Goal: Task Accomplishment & Management: Use online tool/utility

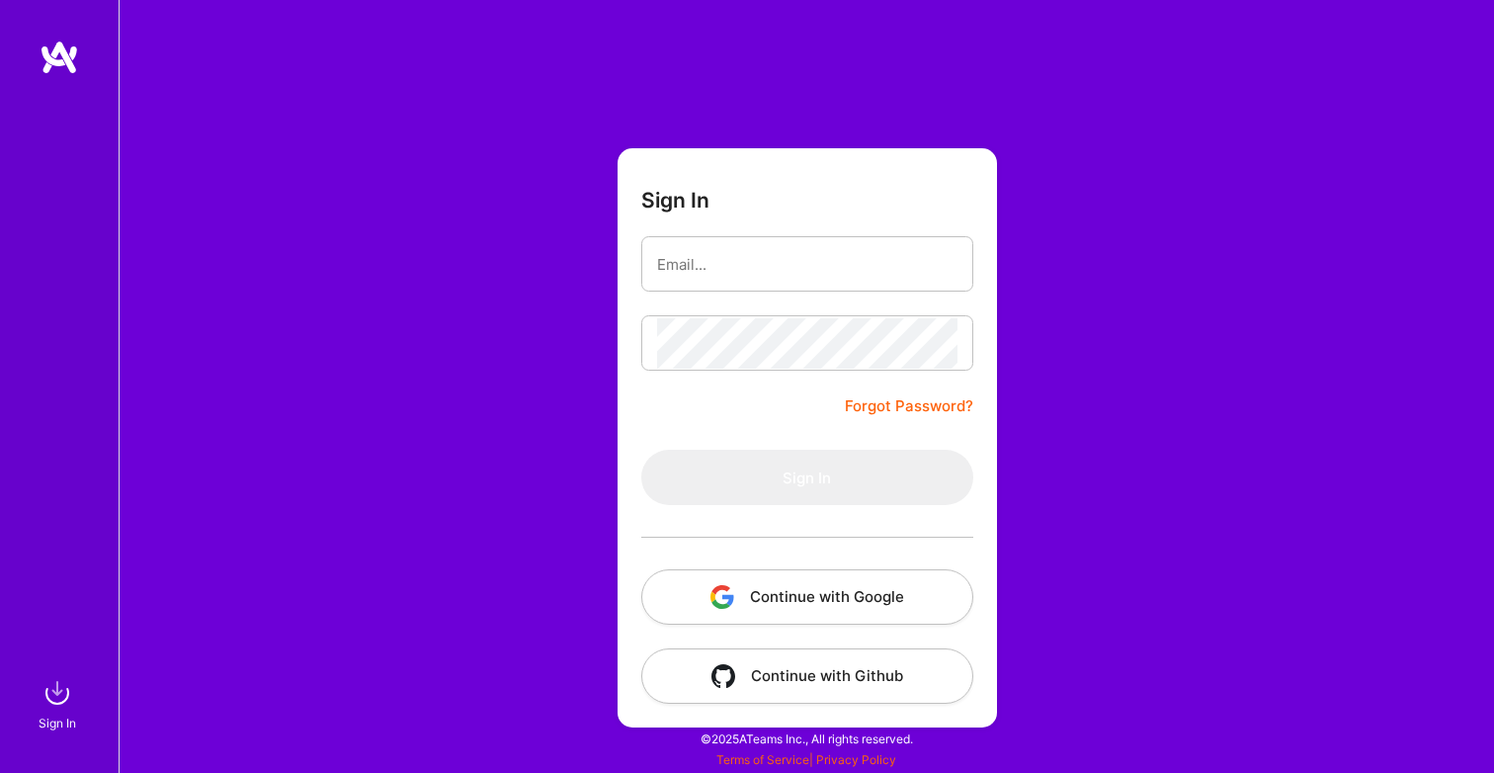
click at [712, 587] on img "button" at bounding box center [722, 597] width 24 height 24
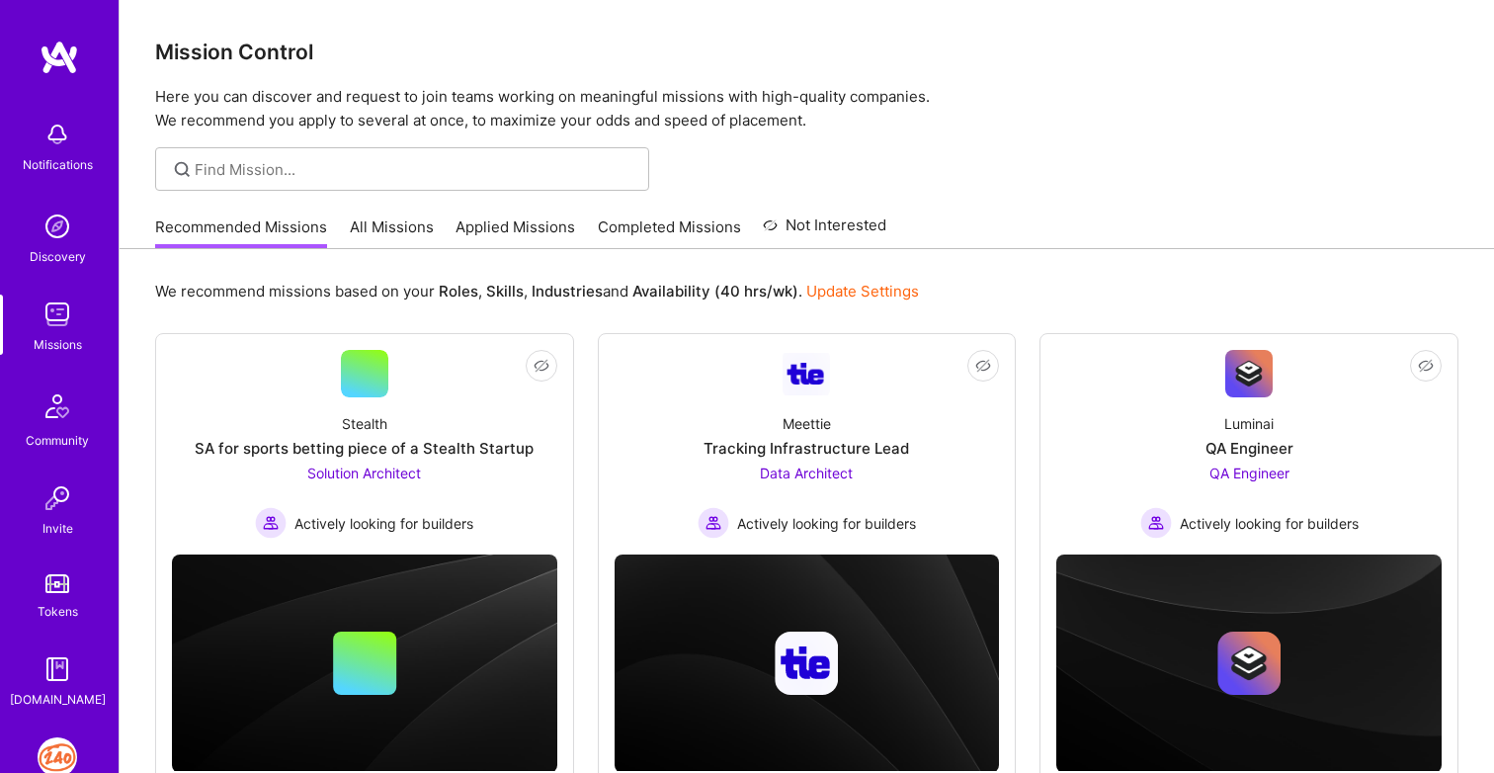
click at [63, 748] on img at bounding box center [58, 757] width 40 height 40
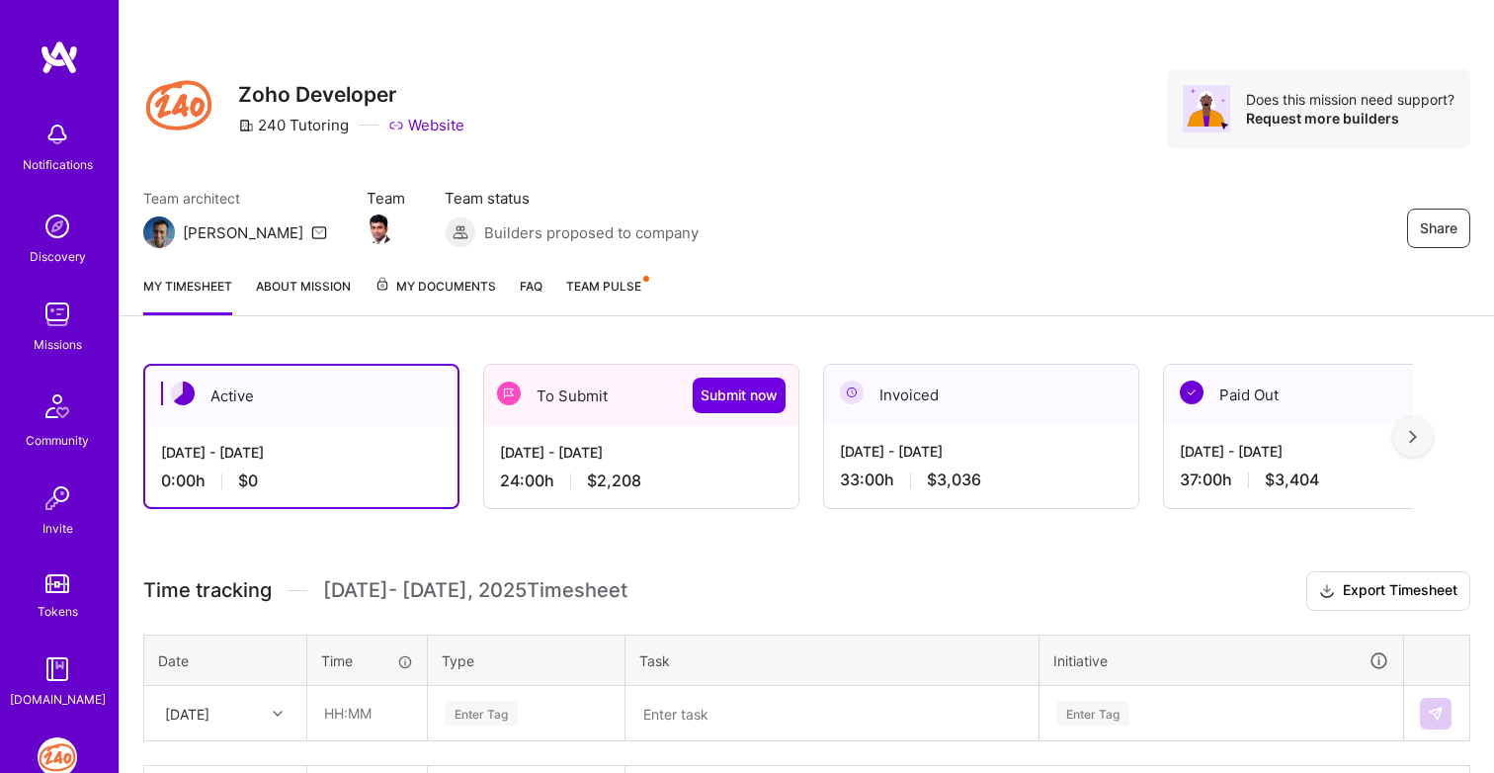
scroll to position [142, 0]
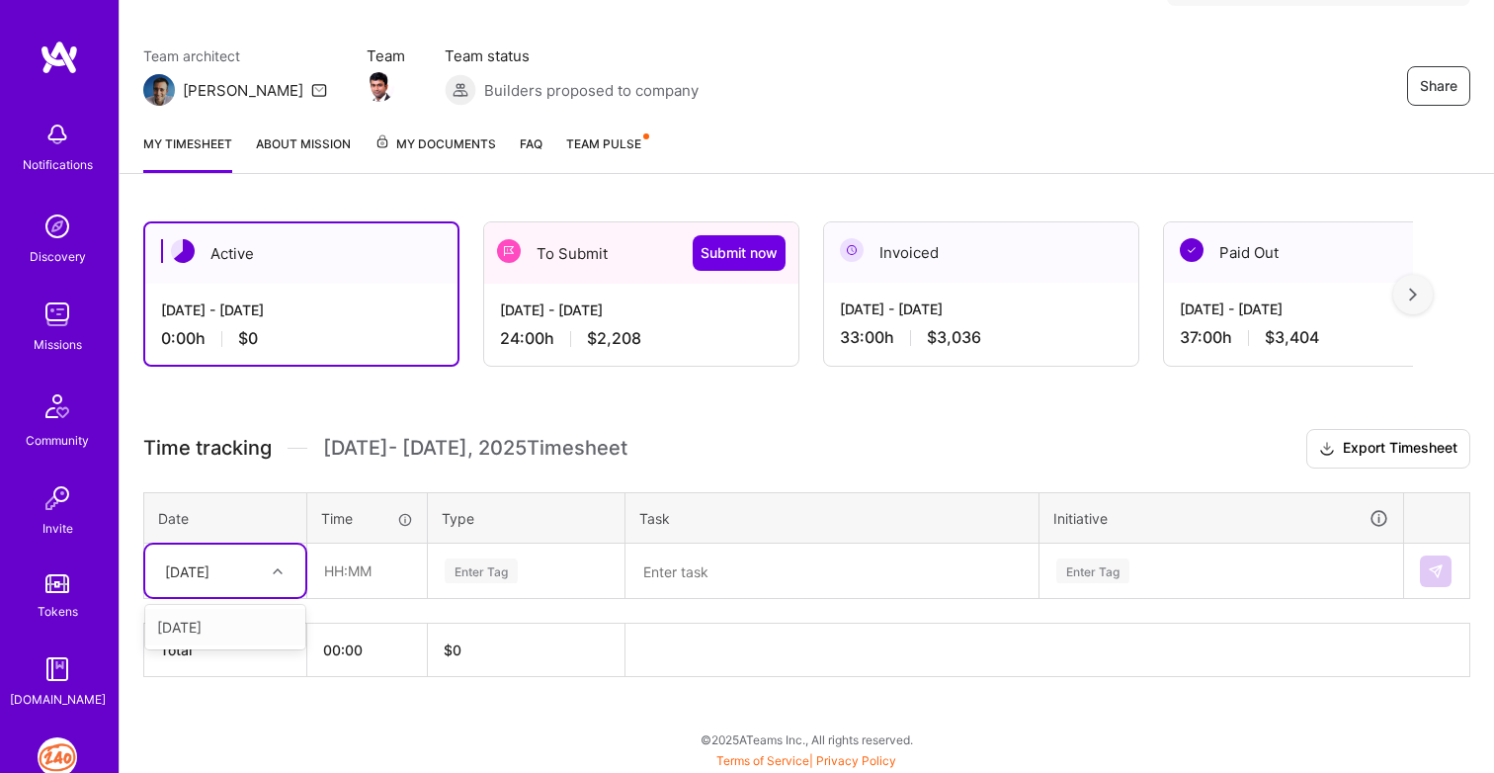
click at [278, 572] on icon at bounding box center [278, 571] width 10 height 10
click at [682, 305] on div "[DATE] - [DATE]" at bounding box center [641, 309] width 283 height 21
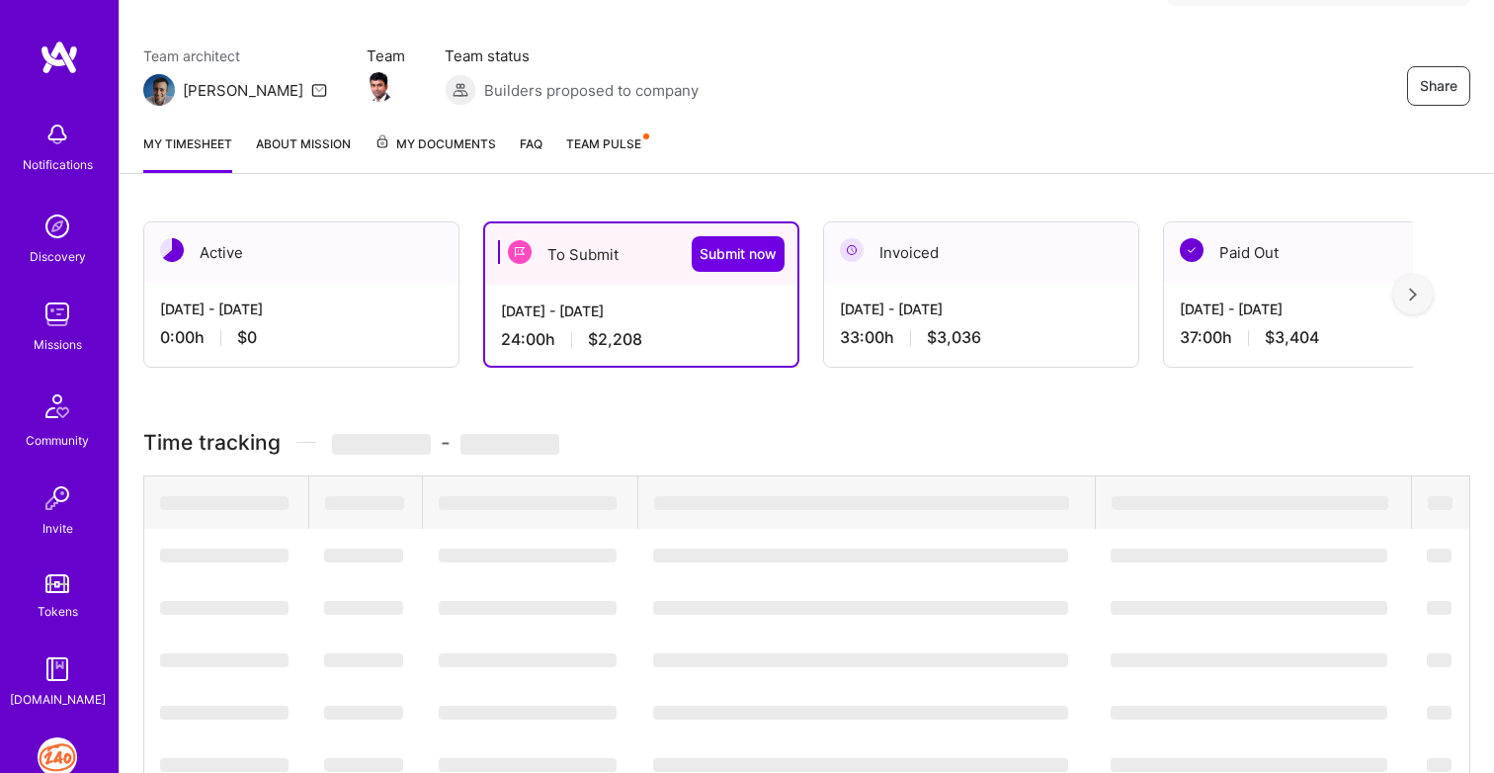
click at [742, 319] on div "[DATE] - [DATE]" at bounding box center [641, 310] width 281 height 21
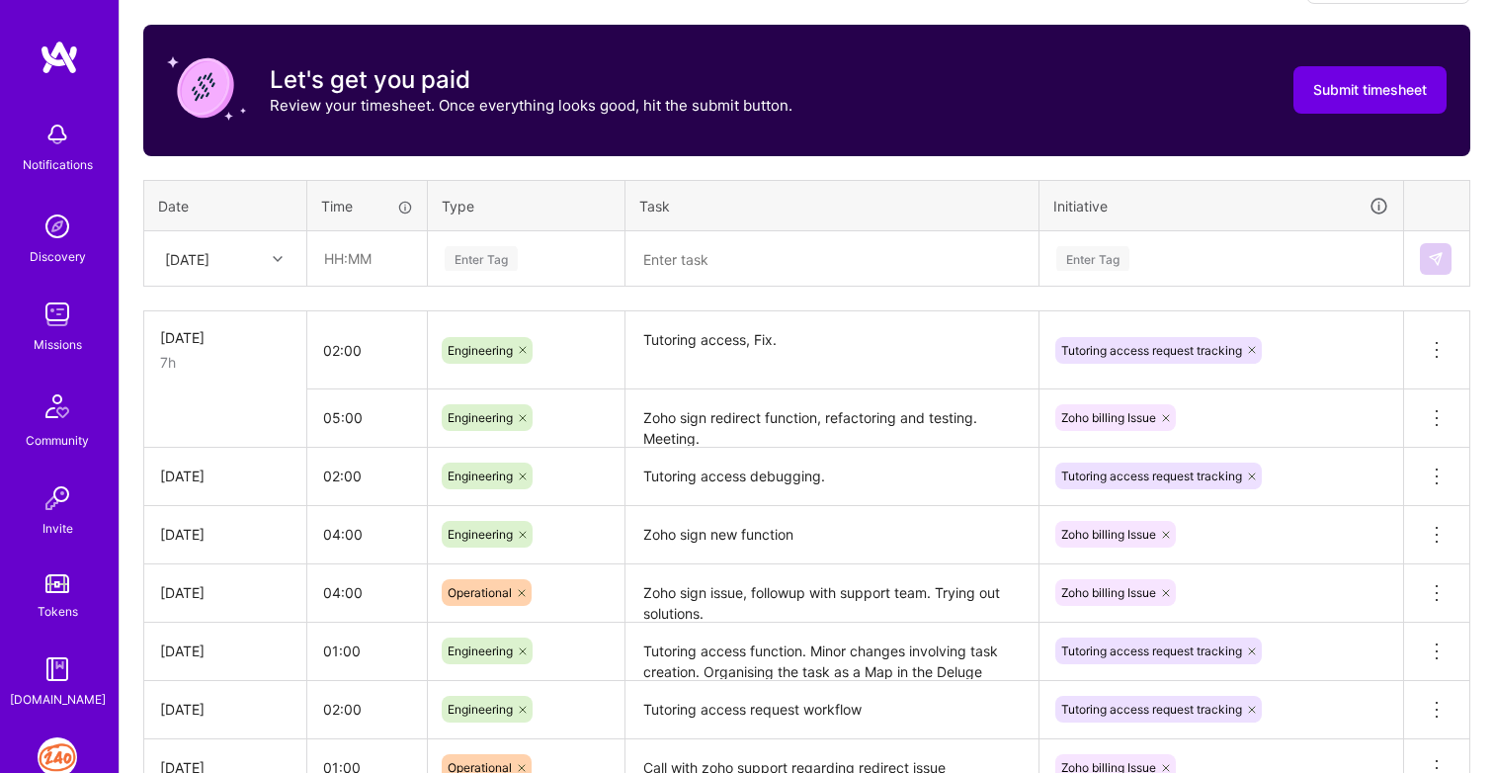
scroll to position [611, 0]
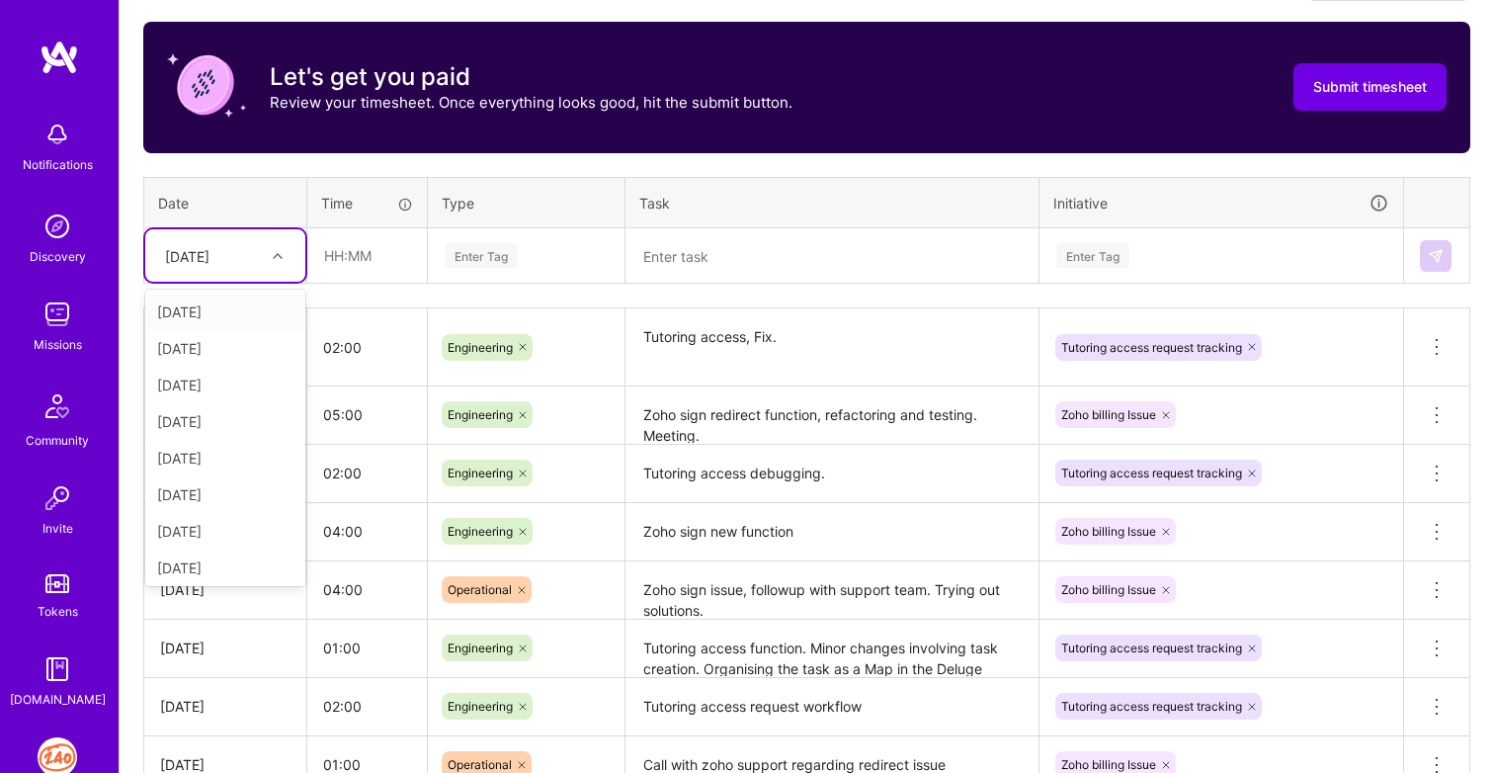
click at [281, 266] on div at bounding box center [280, 256] width 31 height 26
click at [234, 259] on div "[DATE]" at bounding box center [210, 255] width 110 height 33
click at [225, 525] on div "[DATE]" at bounding box center [225, 527] width 160 height 37
click at [338, 252] on input "text" at bounding box center [367, 255] width 118 height 52
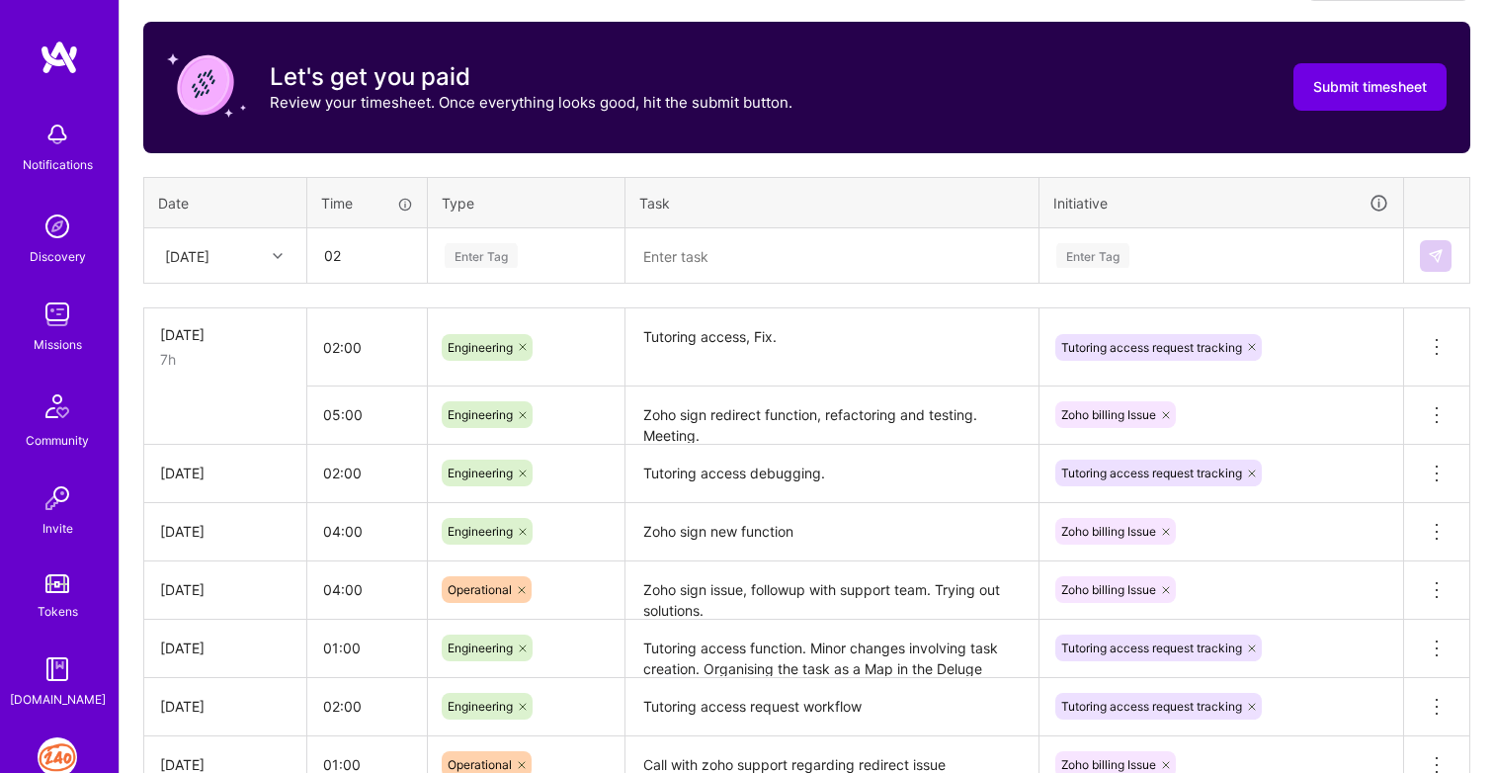
type input "02:00"
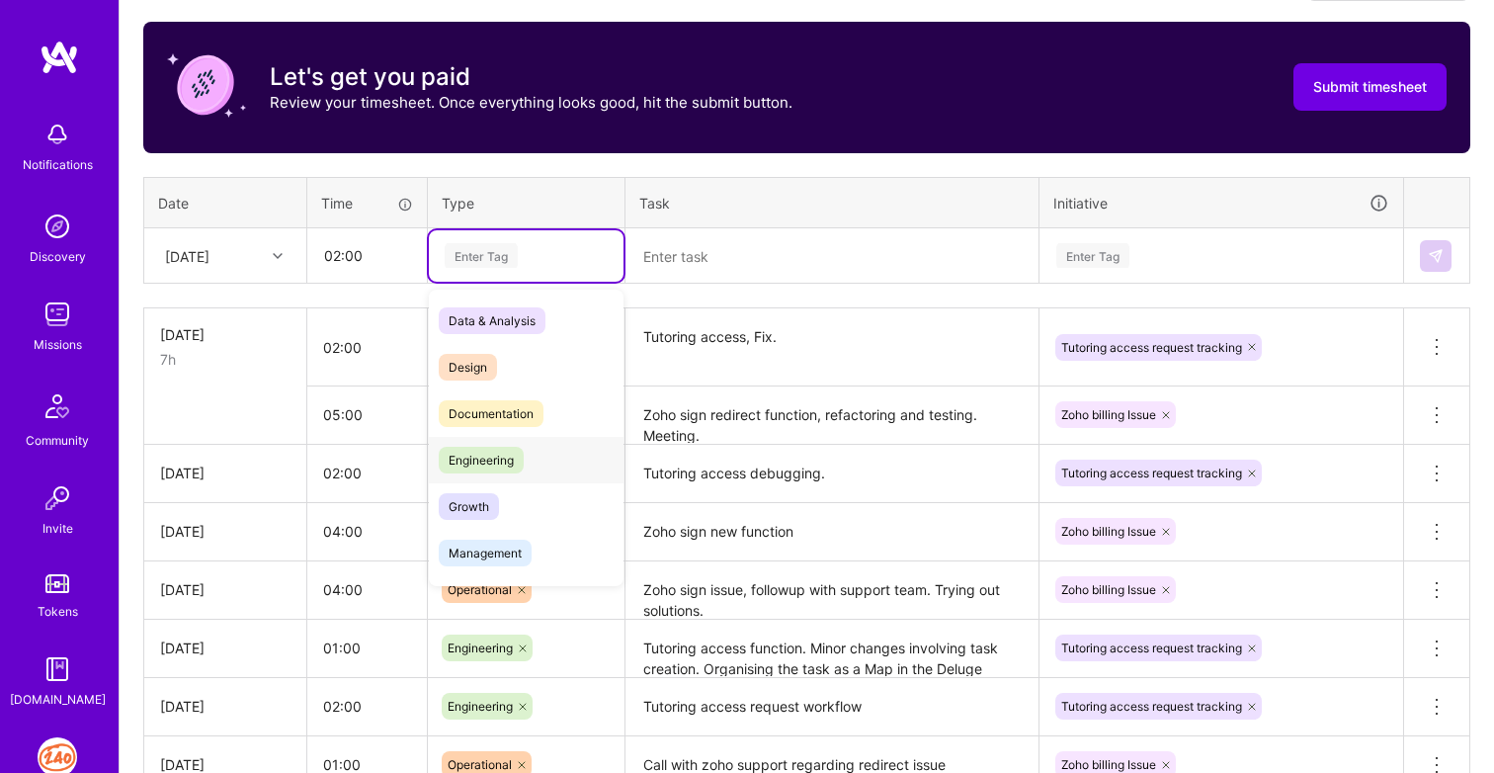
click at [460, 451] on span "Engineering" at bounding box center [481, 460] width 85 height 27
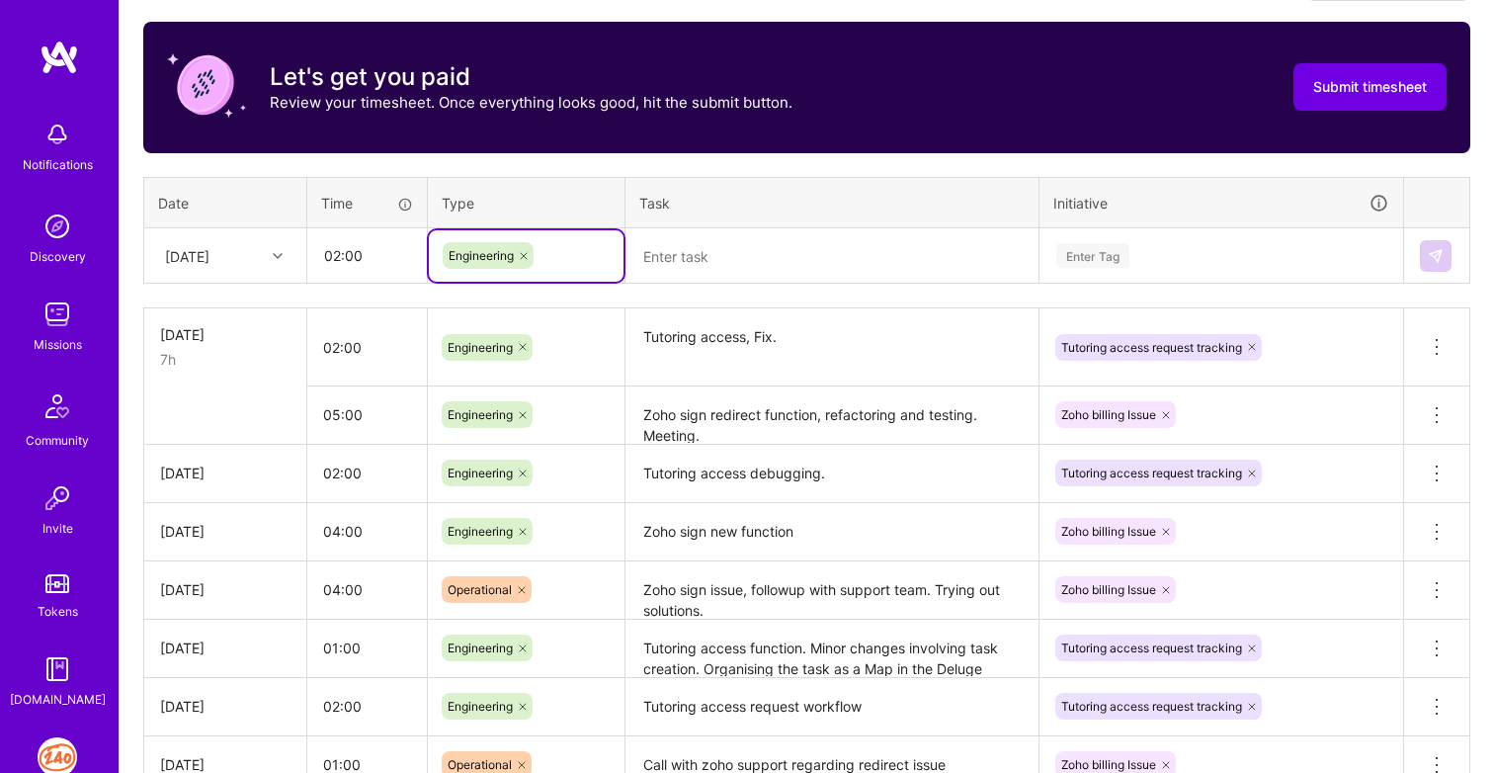
click at [684, 276] on textarea at bounding box center [831, 255] width 409 height 51
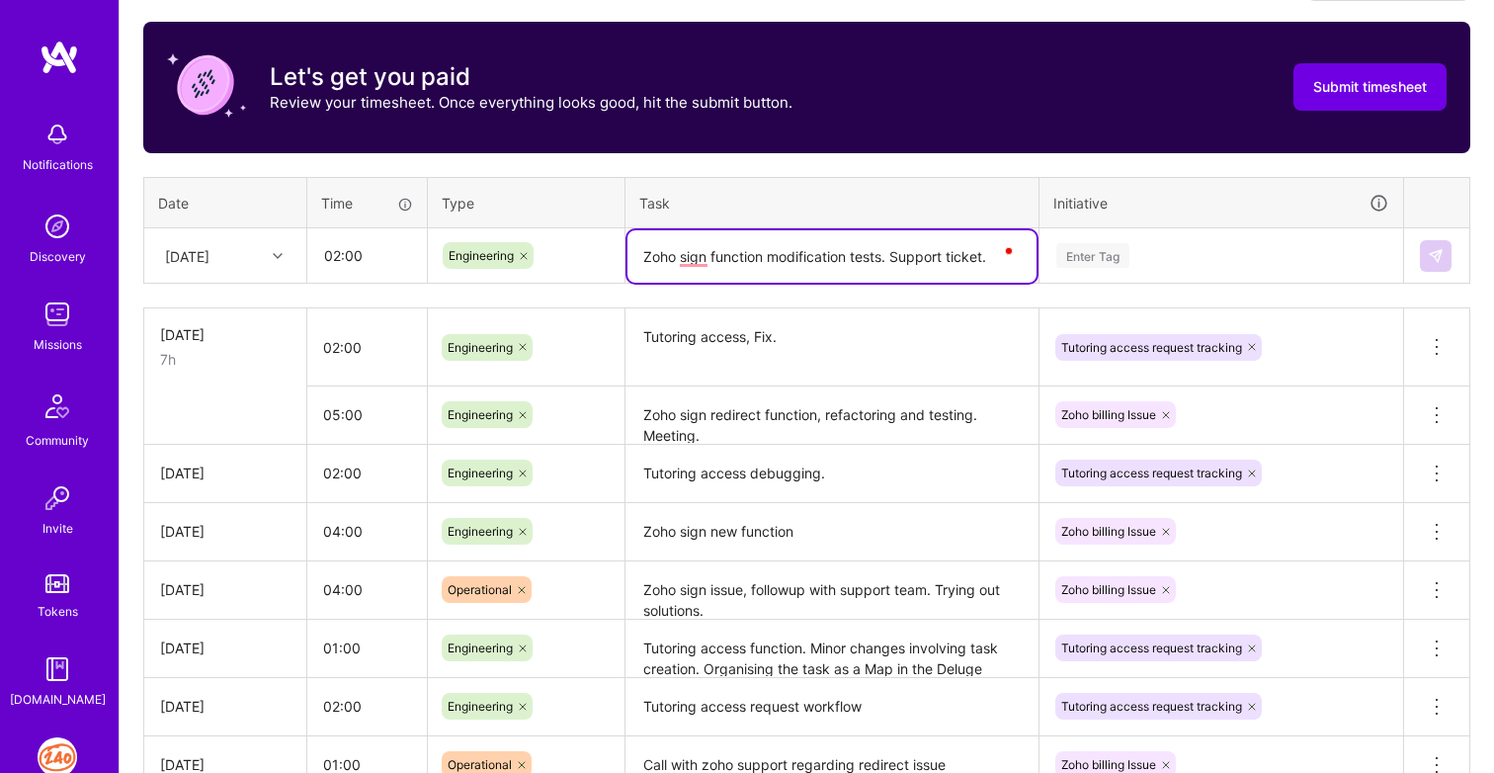
click at [1105, 252] on div "Enter Tag" at bounding box center [1092, 255] width 73 height 31
click at [967, 263] on textarea "Zoho sign function modification tests. Support ticket." at bounding box center [831, 256] width 409 height 52
type textarea "Zoho sign function modification tests. Contacting support."
click at [1114, 253] on div "Enter Tag" at bounding box center [1092, 255] width 73 height 31
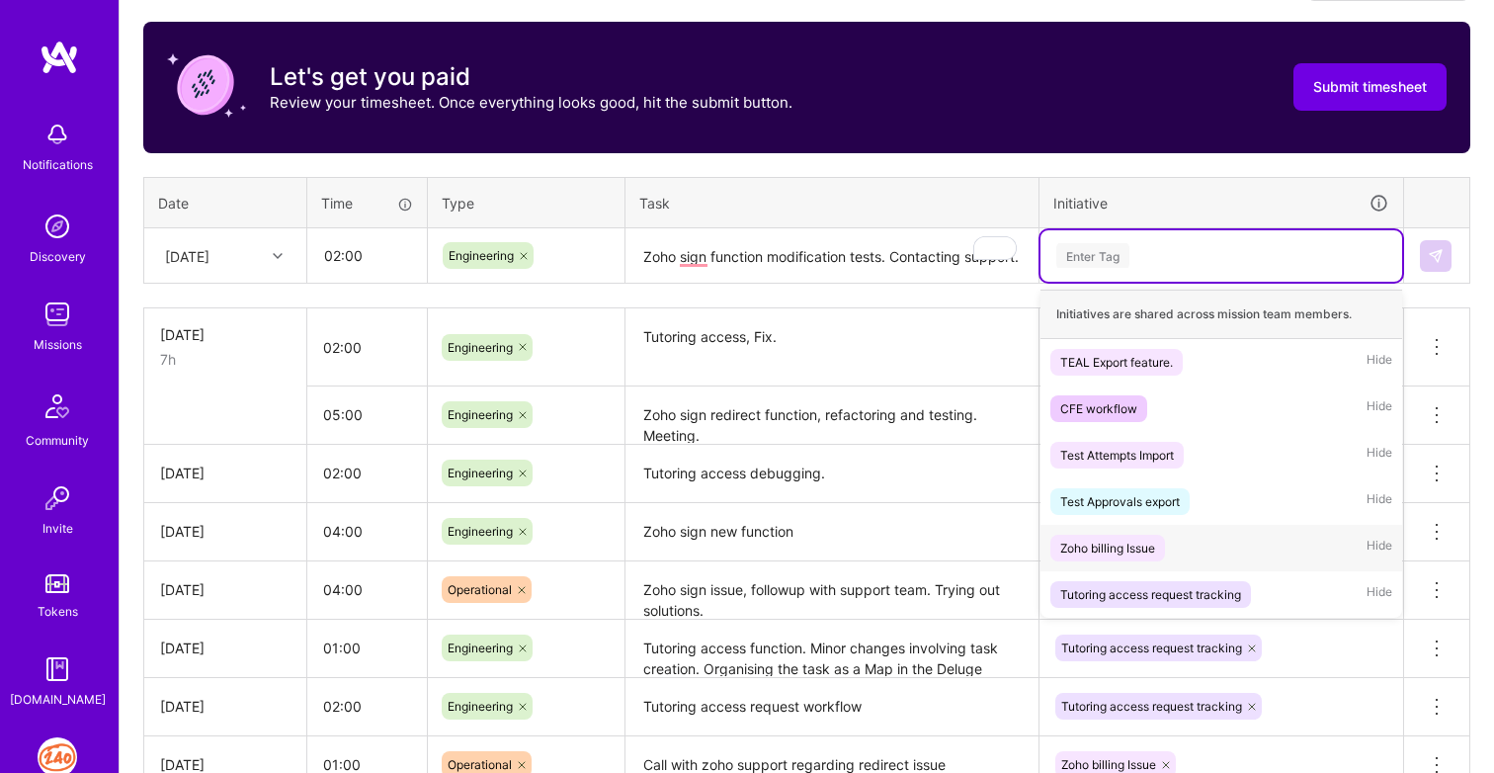
click at [1142, 549] on div "Zoho billing Issue" at bounding box center [1107, 547] width 95 height 21
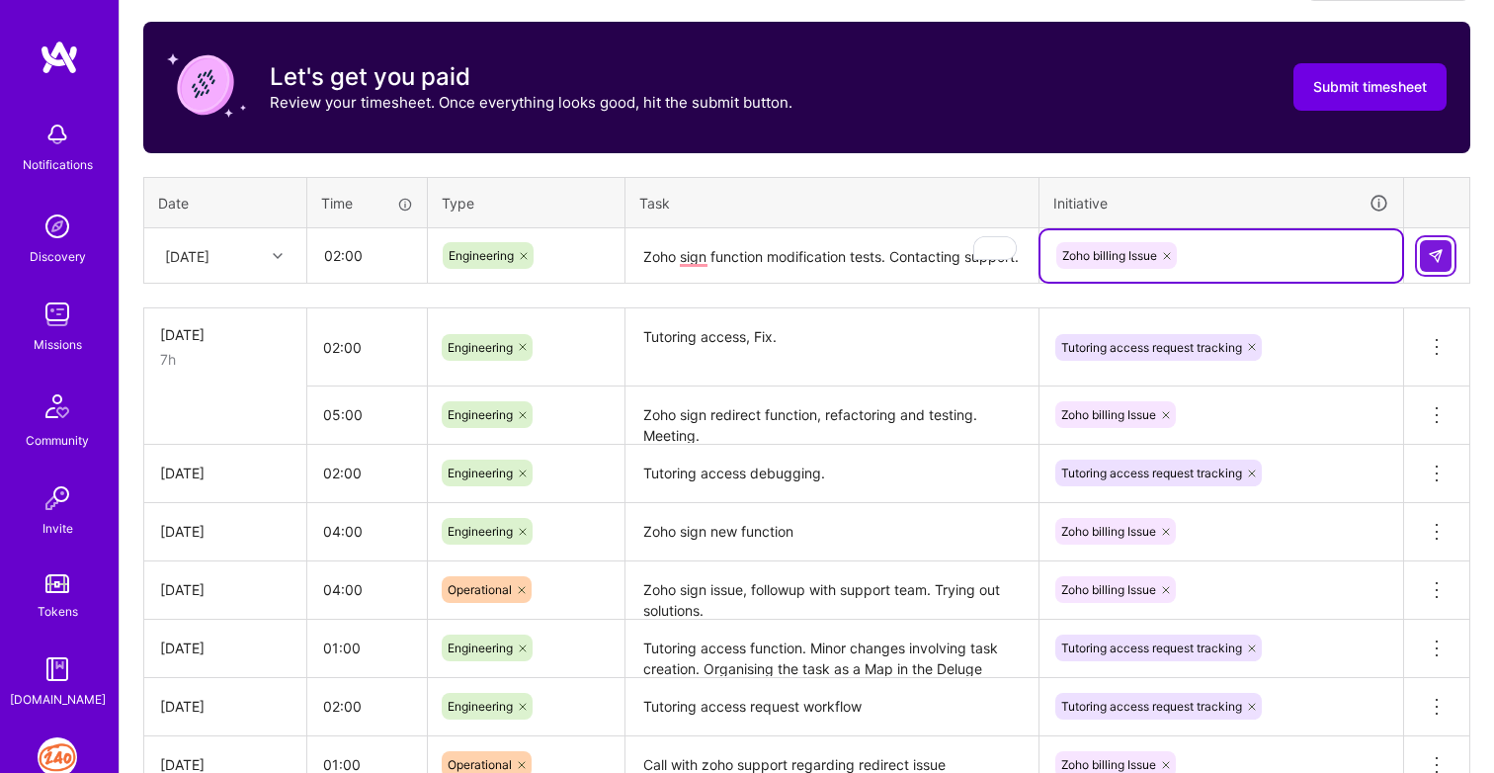
click at [1427, 254] on img at bounding box center [1435, 256] width 16 height 16
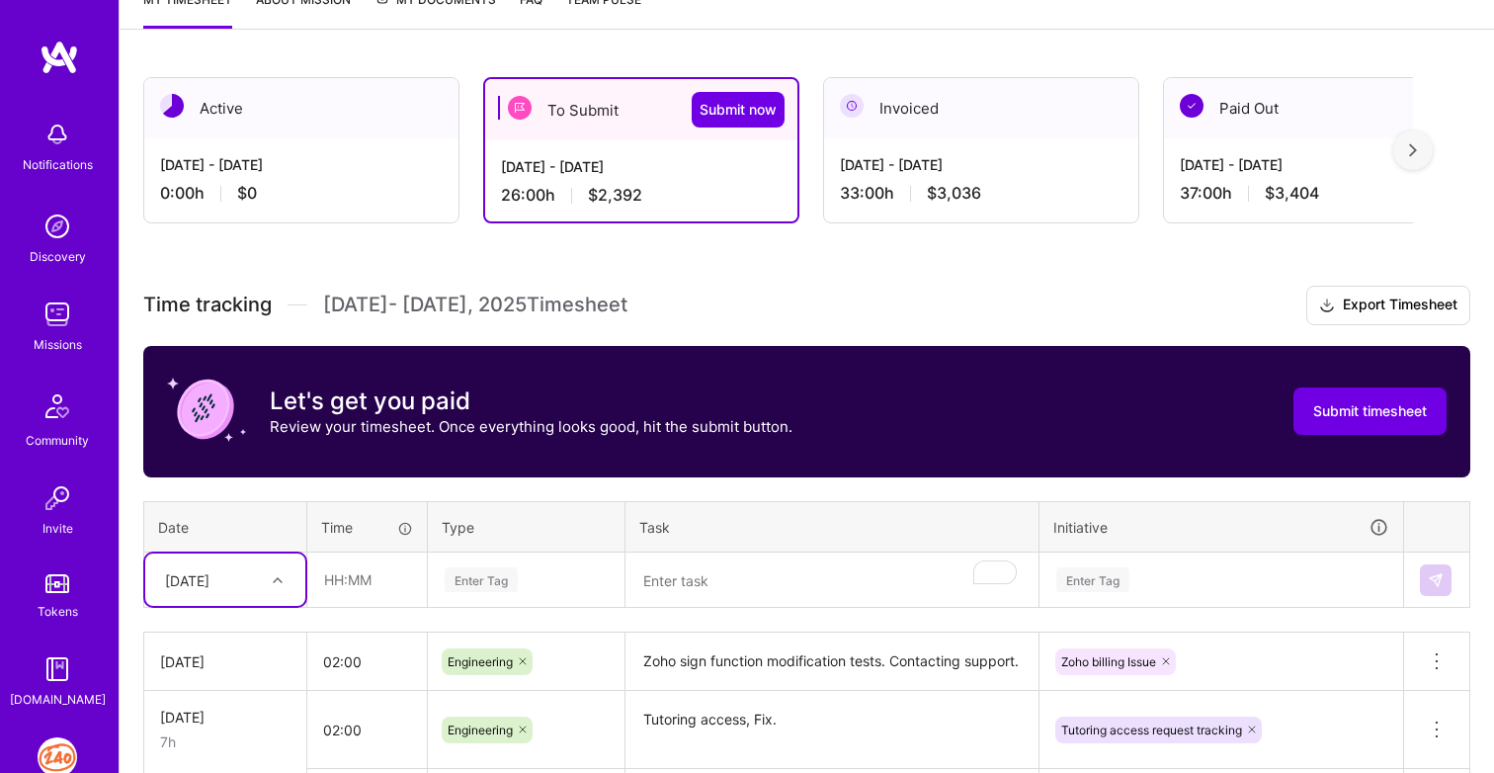
scroll to position [385, 0]
